Goal: Task Accomplishment & Management: Use online tool/utility

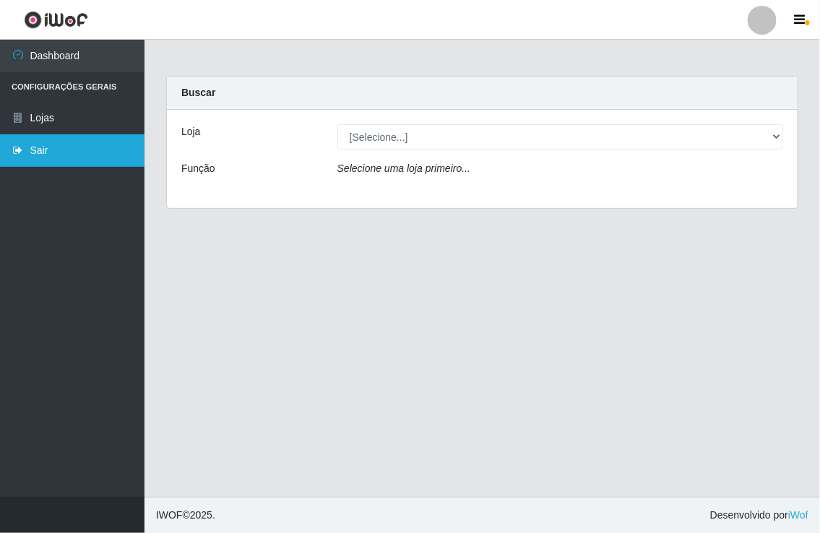
click at [36, 146] on link "Sair" at bounding box center [72, 150] width 145 height 33
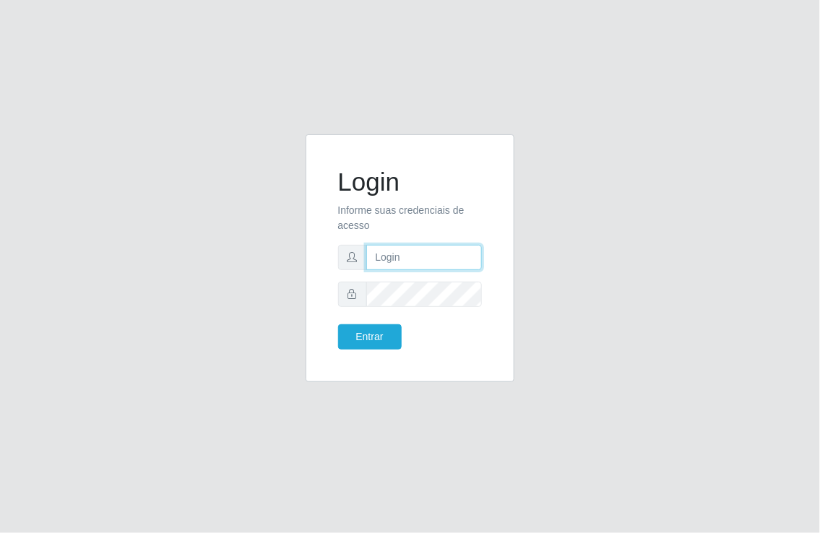
click at [392, 257] on input "text" at bounding box center [424, 257] width 116 height 25
type input "[EMAIL_ADDRESS][DOMAIN_NAME]"
click at [338, 324] on button "Entrar" at bounding box center [370, 336] width 64 height 25
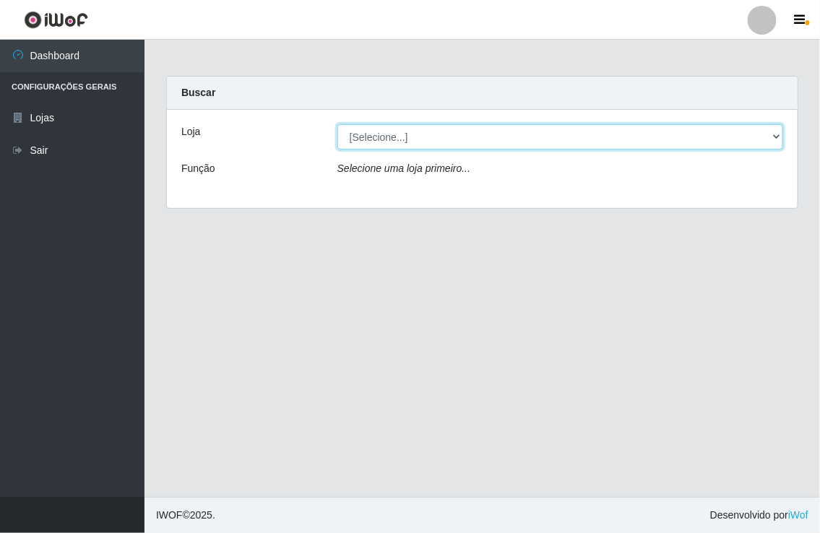
click at [775, 134] on select "[Selecione...] Nordestão - [GEOGRAPHIC_DATA]" at bounding box center [560, 136] width 446 height 25
select select "454"
click at [337, 124] on select "[Selecione...] Nordestão - [GEOGRAPHIC_DATA]" at bounding box center [560, 136] width 446 height 25
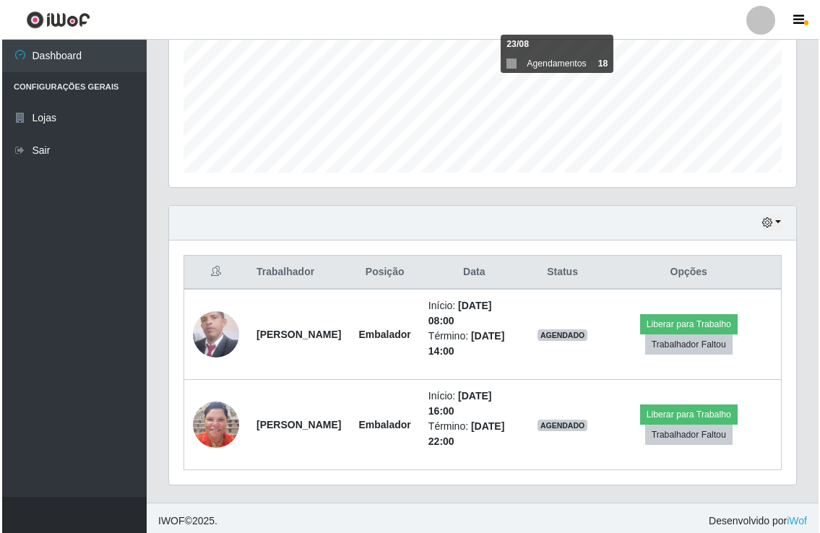
scroll to position [349, 0]
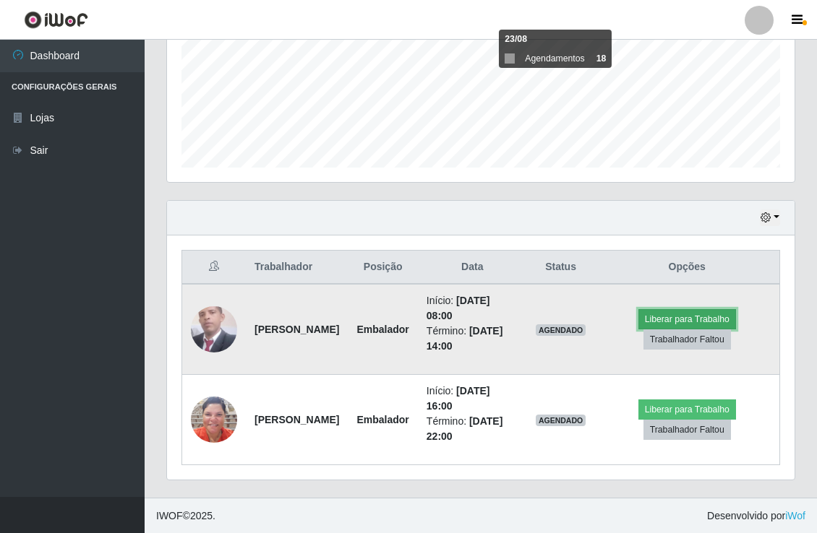
click at [687, 319] on button "Liberar para Trabalho" at bounding box center [687, 319] width 98 height 20
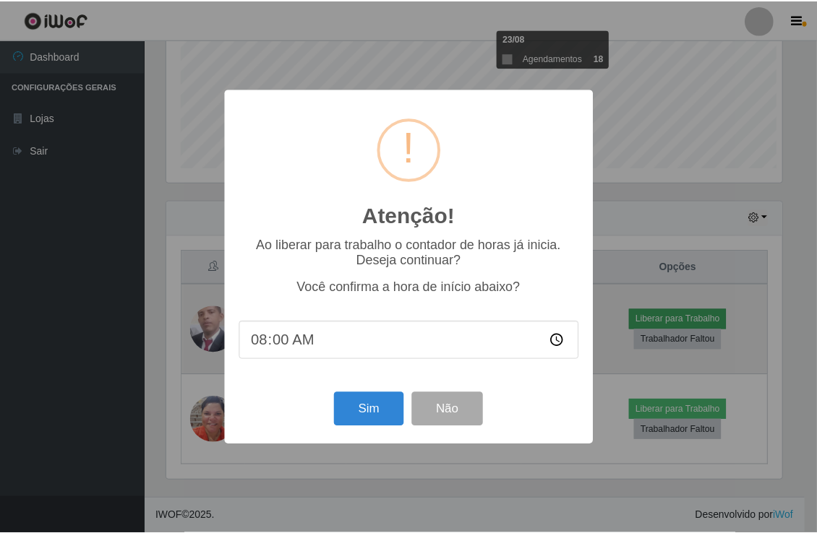
scroll to position [299, 618]
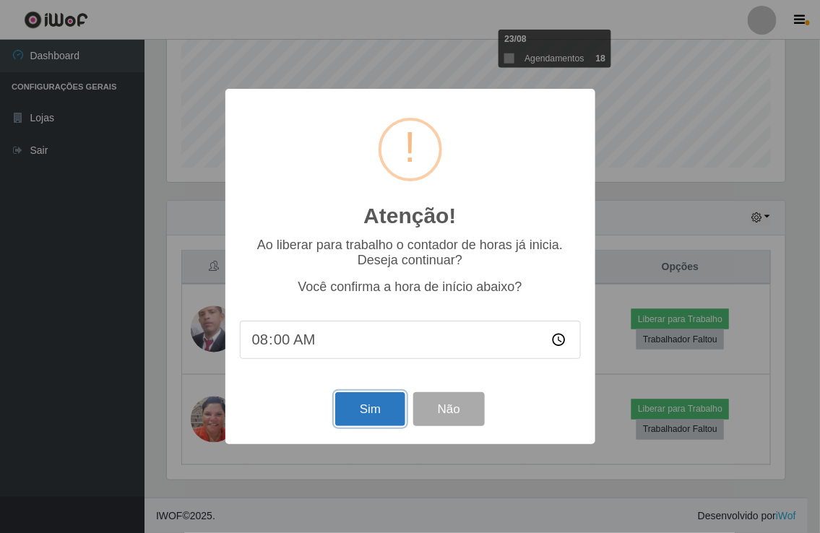
click at [343, 416] on button "Sim" at bounding box center [370, 409] width 70 height 34
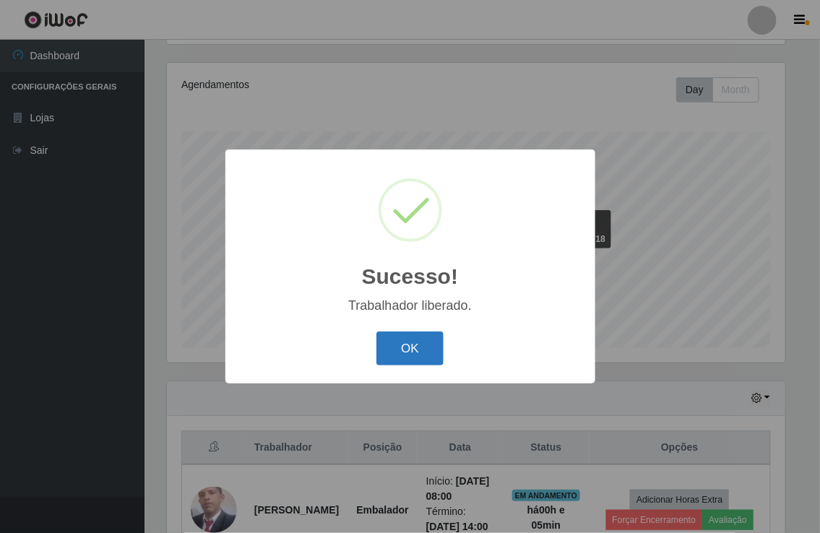
click at [420, 338] on button "OK" at bounding box center [410, 349] width 67 height 34
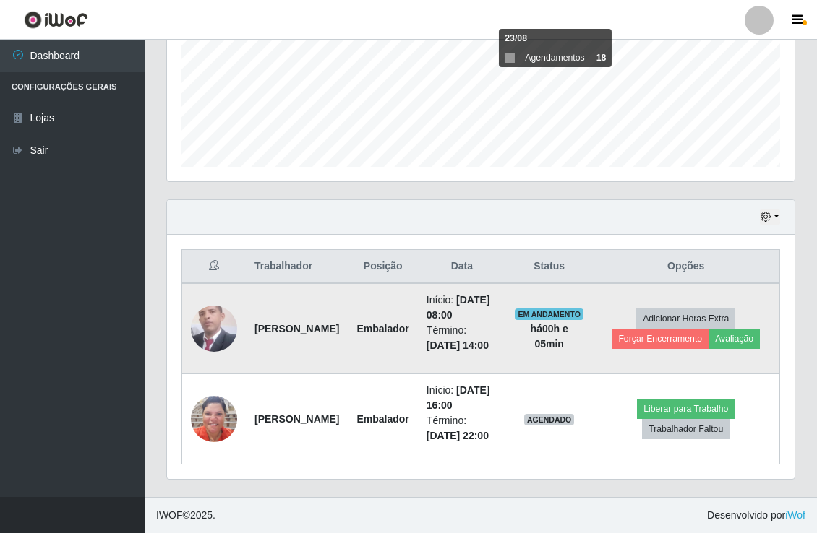
scroll to position [410, 0]
